Goal: Task Accomplishment & Management: Manage account settings

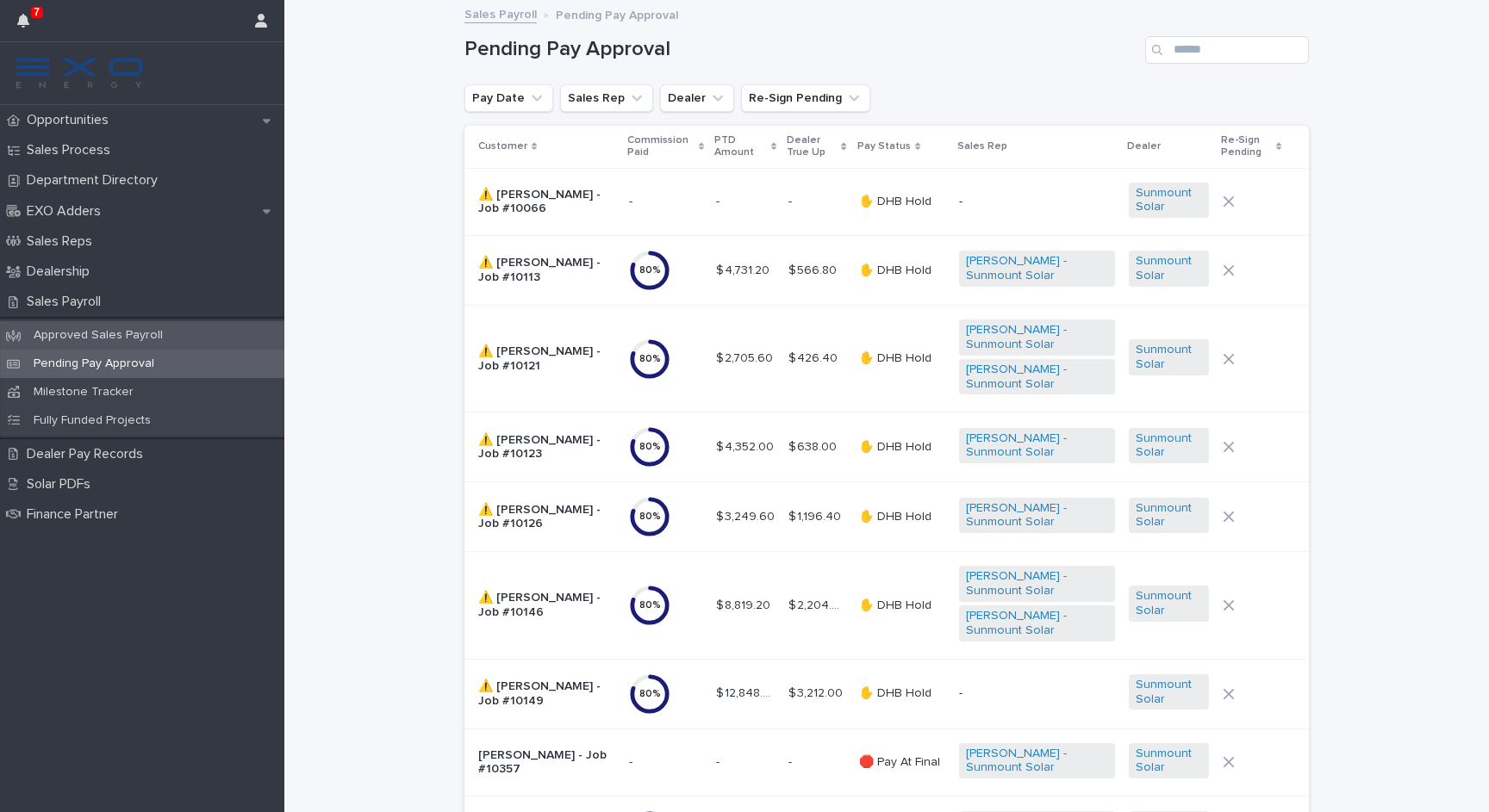
click at [118, 338] on p "Approved Sales Payroll" at bounding box center [98, 336] width 157 height 15
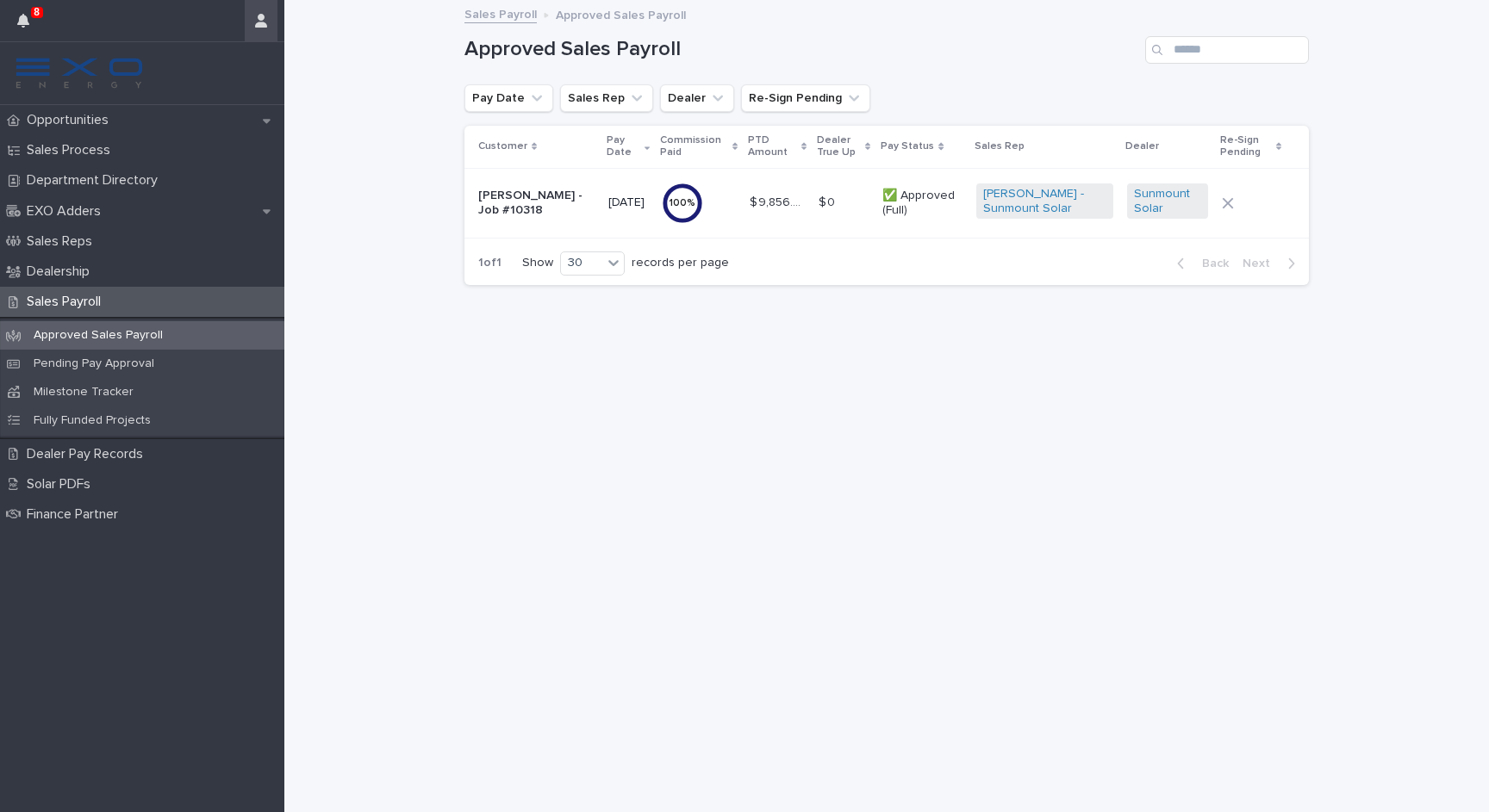
click at [263, 25] on icon "button" at bounding box center [261, 21] width 12 height 14
click at [240, 77] on p "Log Out" at bounding box center [210, 73] width 109 height 29
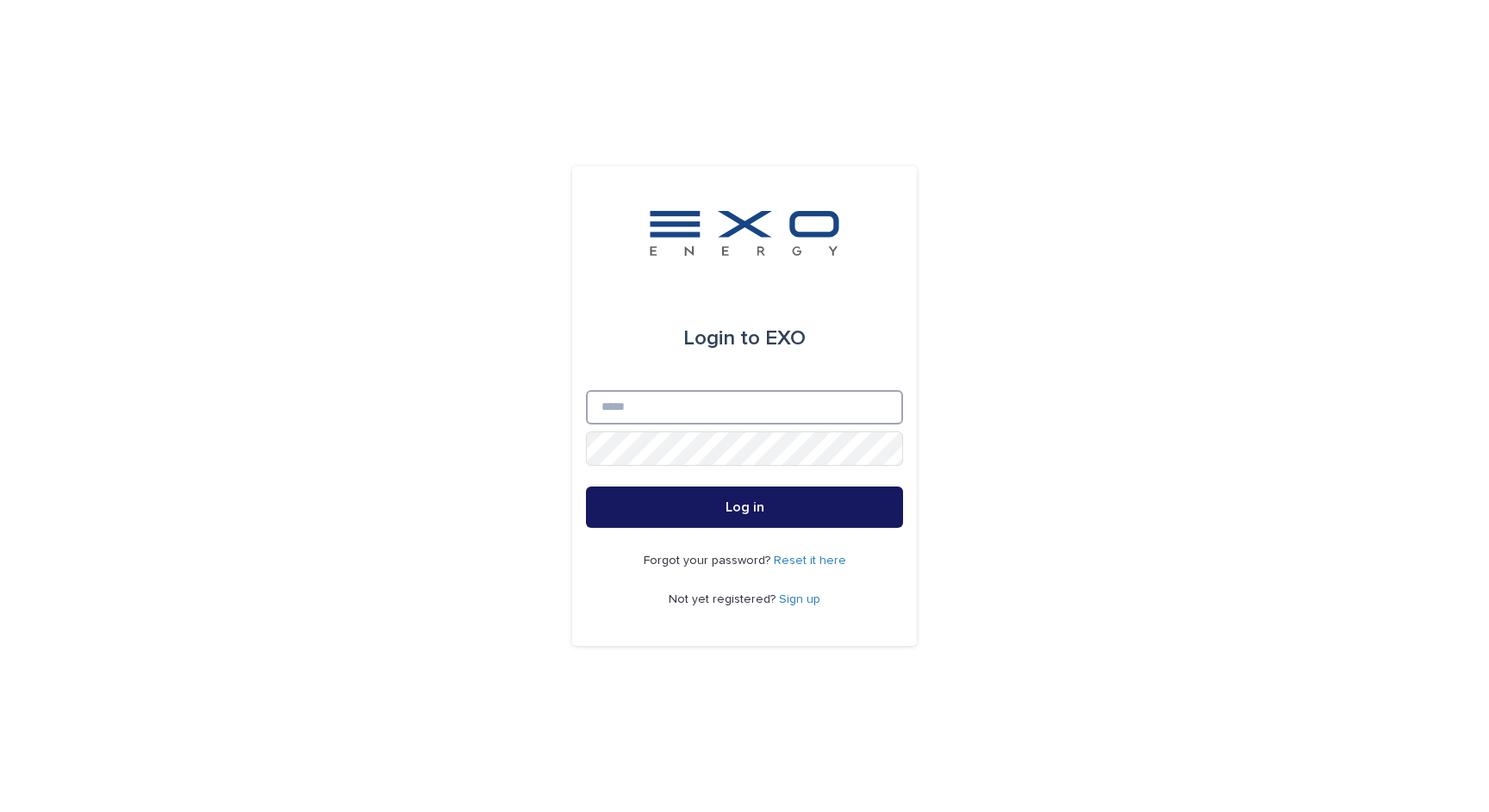
type input "**********"
click at [744, 508] on button "Log in" at bounding box center [744, 508] width 317 height 41
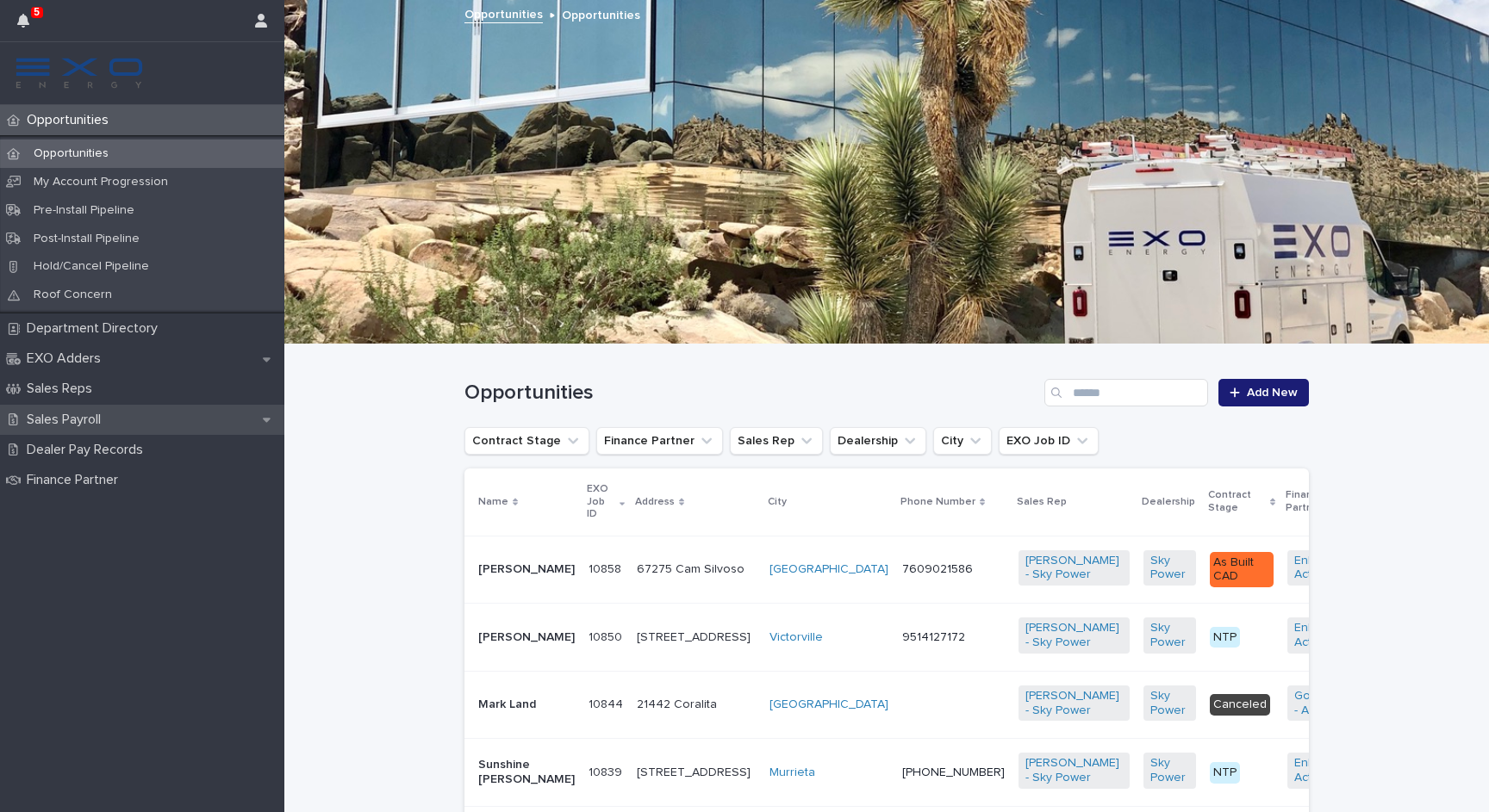
click at [113, 415] on p "Sales Payroll" at bounding box center [67, 420] width 95 height 17
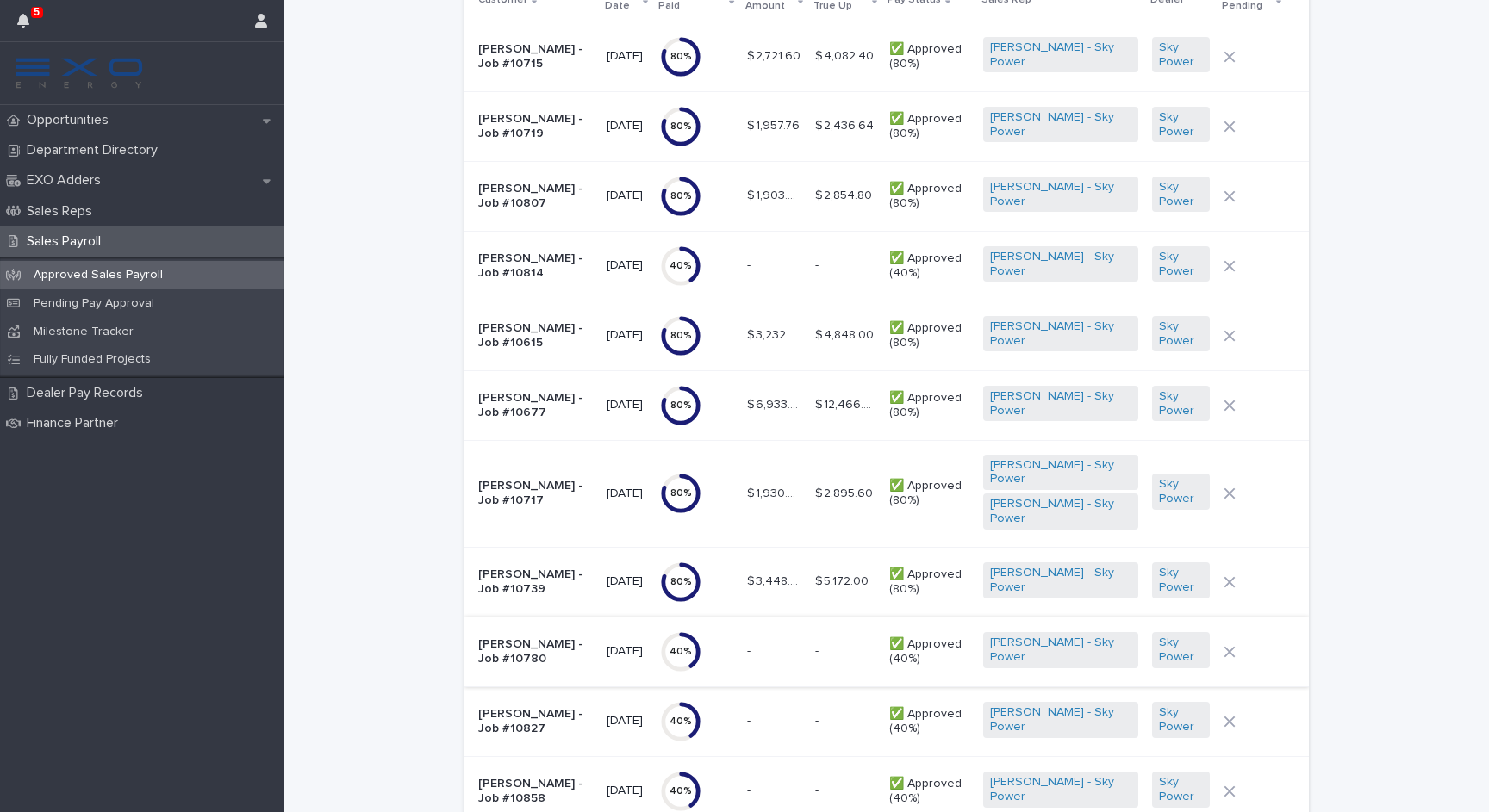
scroll to position [143, 0]
